Goal: Transaction & Acquisition: Purchase product/service

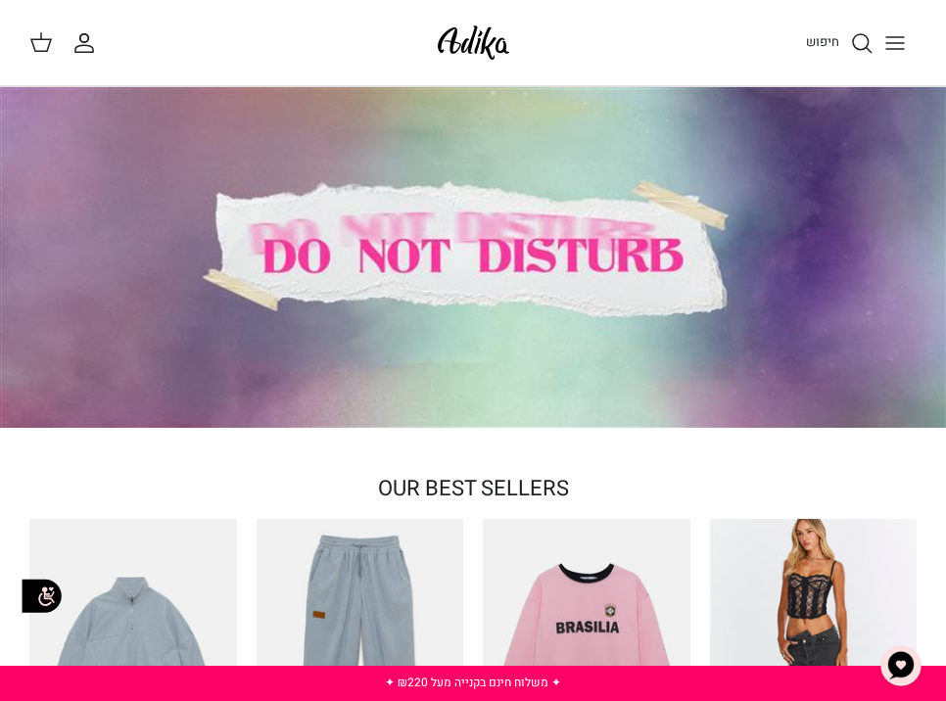
click at [902, 43] on line "Toggle menu" at bounding box center [895, 43] width 18 height 0
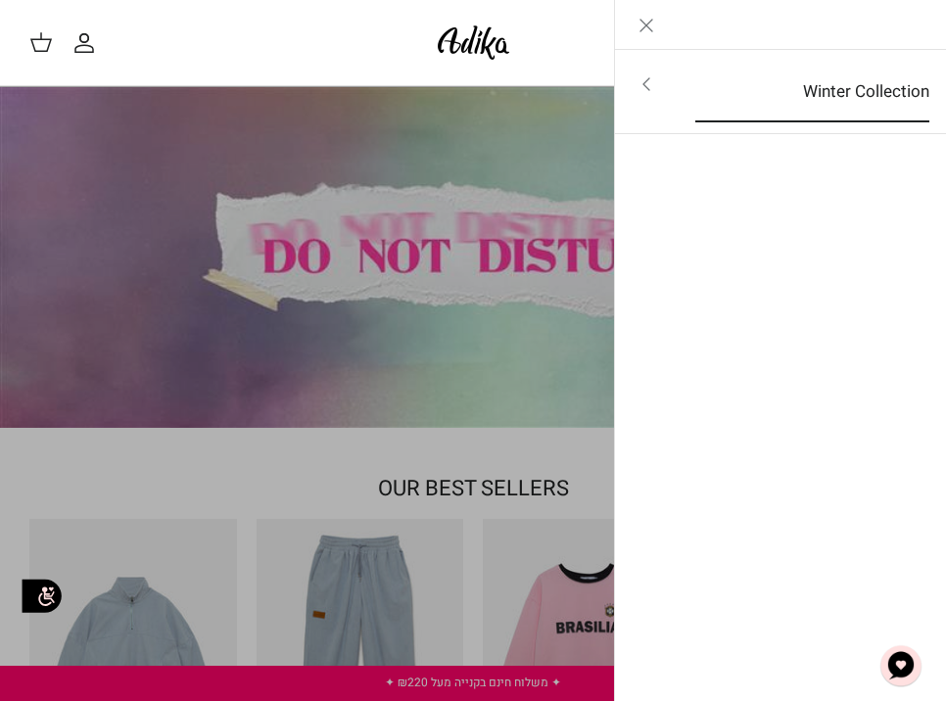
click at [816, 92] on link "Winter Collection" at bounding box center [811, 92] width 269 height 61
click at [646, 33] on icon "Close" at bounding box center [645, 25] width 23 height 23
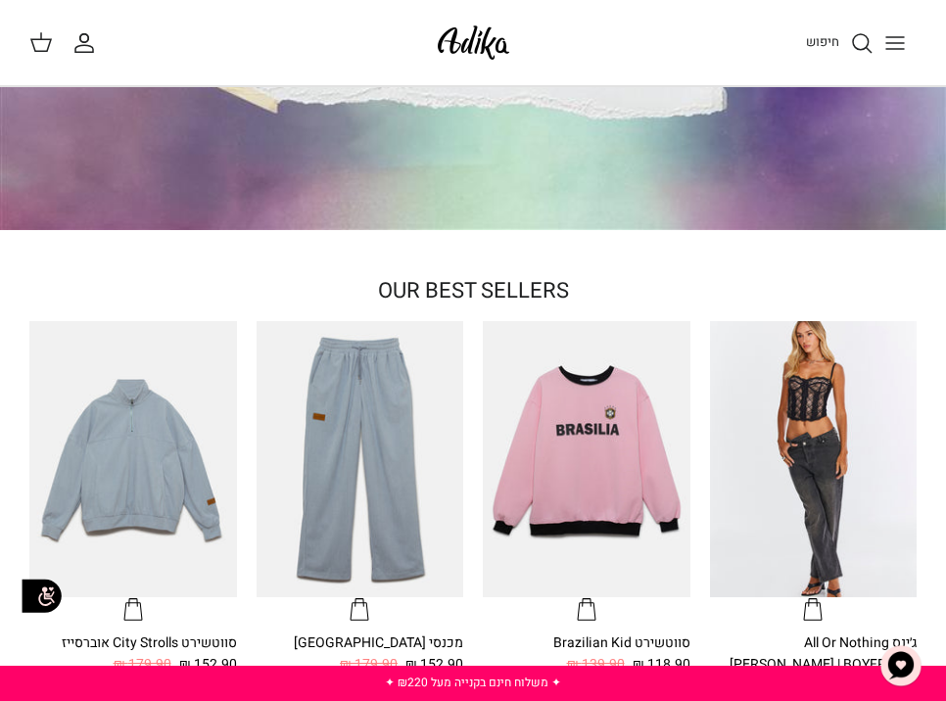
scroll to position [86, 0]
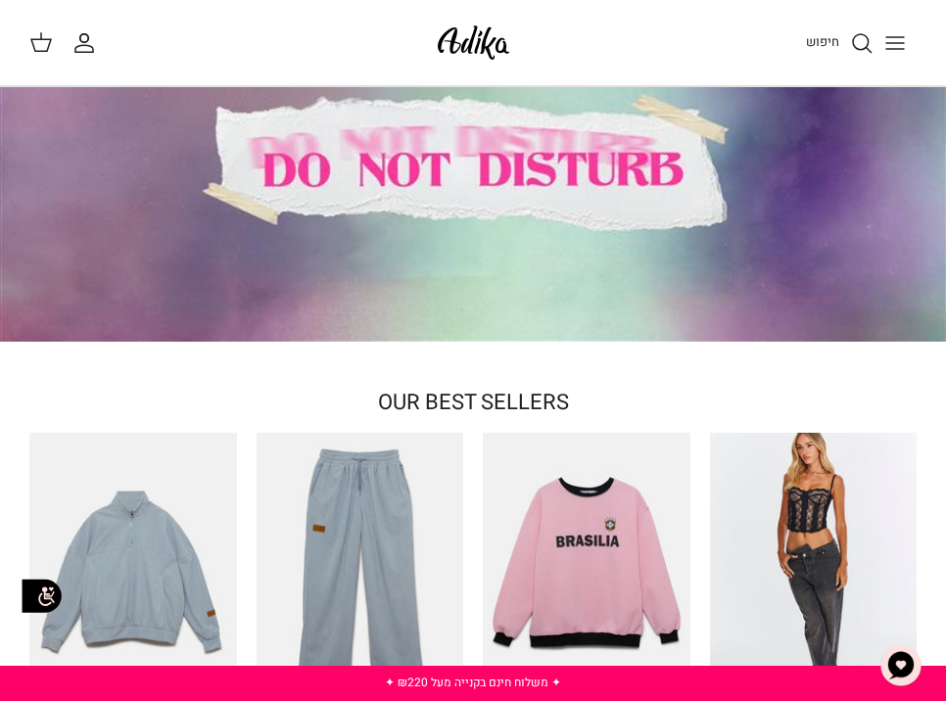
click at [46, 42] on icon at bounding box center [40, 41] width 23 height 23
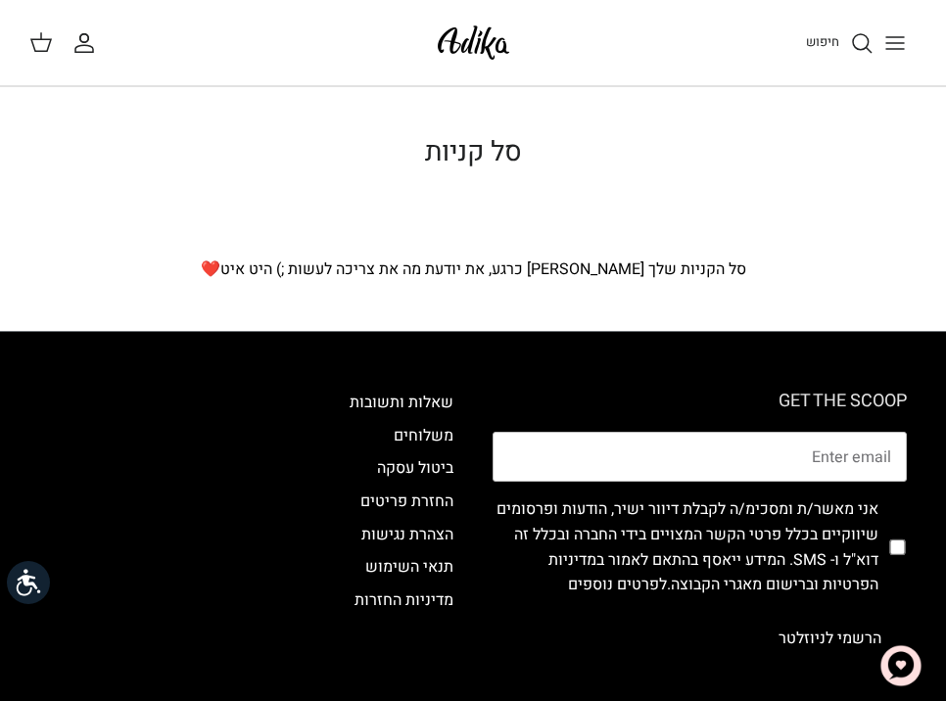
click at [444, 158] on h1 "סל קניות" at bounding box center [472, 152] width 887 height 33
click at [346, 281] on p "סל הקניות שלך ריק כרגע, את יודעת מה את צריכה לעשות ;) היט איט❤️" at bounding box center [472, 269] width 887 height 25
